Goal: Task Accomplishment & Management: Manage account settings

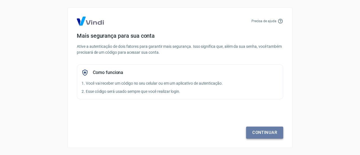
click at [253, 133] on link "Continuar" at bounding box center [264, 133] width 37 height 12
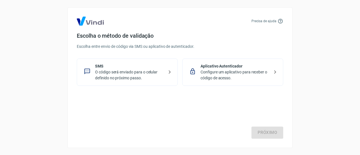
click at [212, 74] on p "Configure um aplicativo para receber o código de acesso." at bounding box center [235, 75] width 69 height 12
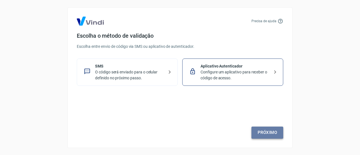
click at [263, 134] on link "Próximo" at bounding box center [267, 133] width 32 height 12
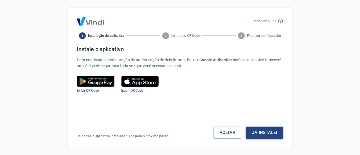
click at [262, 134] on button "Já instalei" at bounding box center [264, 133] width 37 height 12
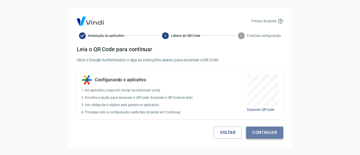
click at [262, 131] on button "Continuar" at bounding box center [264, 133] width 37 height 12
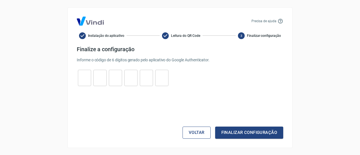
click at [194, 132] on button "Voltar" at bounding box center [197, 133] width 28 height 12
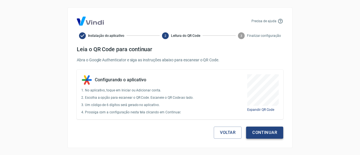
click at [260, 133] on button "Continuar" at bounding box center [264, 133] width 37 height 12
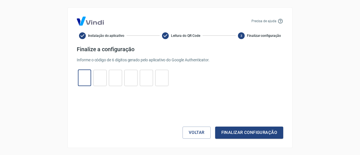
click at [84, 78] on input "tel" at bounding box center [84, 78] width 13 height 12
type input "4"
type input "3"
type input "7"
type input "5"
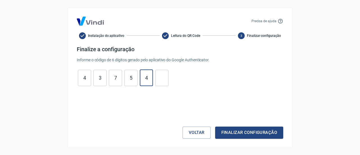
type input "4"
type input "5"
click at [233, 132] on button "Finalizar configuração" at bounding box center [249, 133] width 68 height 12
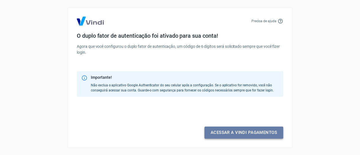
click at [231, 134] on link "Acessar a Vindi pagamentos" at bounding box center [243, 133] width 79 height 12
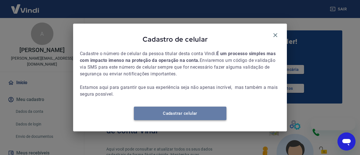
click at [194, 116] on link "Cadastrar celular" at bounding box center [180, 113] width 93 height 13
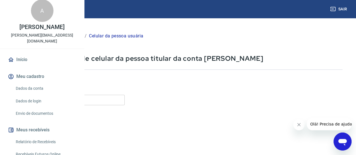
scroll to position [1, 0]
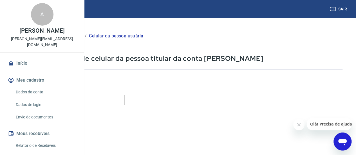
click at [23, 8] on img at bounding box center [25, 8] width 37 height 17
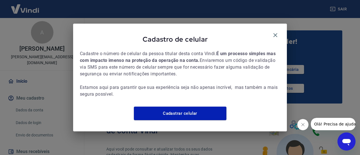
click at [299, 123] on button "Fechar mensagem da empresa" at bounding box center [302, 124] width 11 height 11
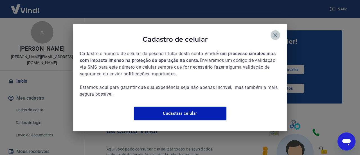
click at [274, 33] on icon "button" at bounding box center [275, 35] width 4 height 4
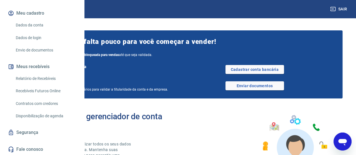
scroll to position [80, 0]
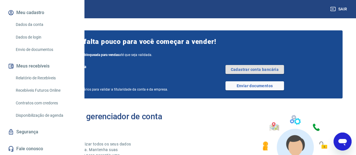
click at [273, 69] on link "Cadastrar conta bancária" at bounding box center [254, 69] width 58 height 9
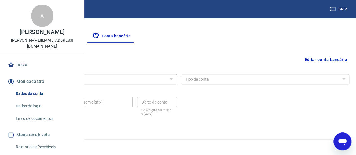
scroll to position [100, 0]
click at [174, 78] on div at bounding box center [170, 79] width 7 height 8
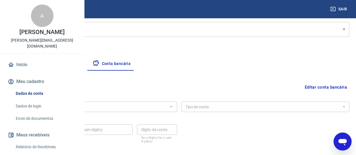
scroll to position [66, 0]
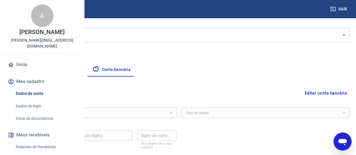
click at [325, 94] on button "Editar conta bancária" at bounding box center [325, 93] width 47 height 11
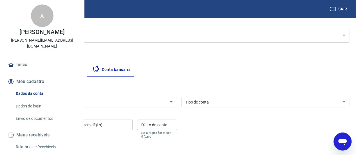
click at [136, 103] on input "Banco" at bounding box center [88, 101] width 155 height 7
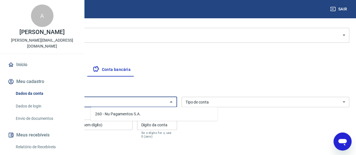
click at [130, 114] on li "260 - Nu Pagamentos S.A." at bounding box center [154, 113] width 127 height 9
type input "260 - Nu Pagamentos S.A."
click at [260, 102] on select "Conta Corrente Conta Poupança" at bounding box center [265, 102] width 168 height 10
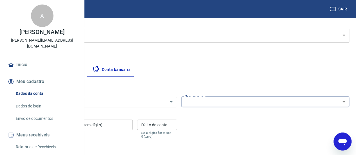
select select "1"
click at [222, 97] on select "Conta Corrente Conta Poupança" at bounding box center [265, 102] width 168 height 10
click at [62, 127] on input "Agência (sem dígito)" at bounding box center [35, 125] width 53 height 10
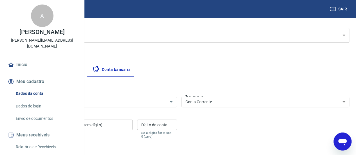
type input "0001"
click at [132, 124] on div "Conta (sem dígito) Conta (sem dígito)" at bounding box center [99, 129] width 66 height 19
type input "40608664"
click at [177, 123] on div "Dígito da conta Dígito da conta Se o dígito for x, use 0 (zero)" at bounding box center [157, 129] width 40 height 19
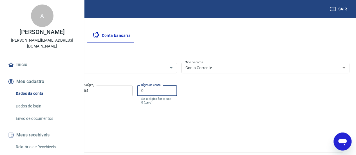
scroll to position [114, 0]
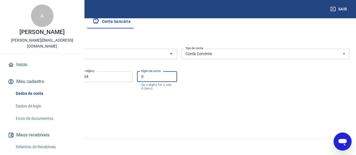
type input "0"
click at [30, 114] on button "Salvar" at bounding box center [19, 112] width 21 height 11
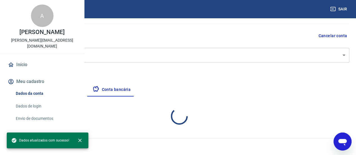
select select "1"
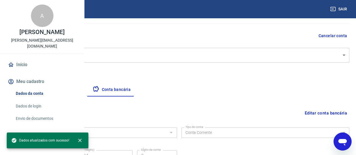
scroll to position [101, 0]
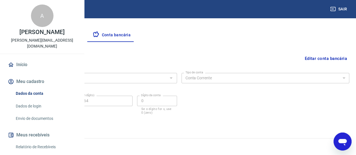
click at [44, 36] on button "Empresa" at bounding box center [26, 34] width 35 height 13
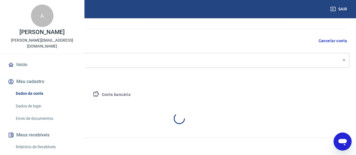
select select "MG"
select select "business"
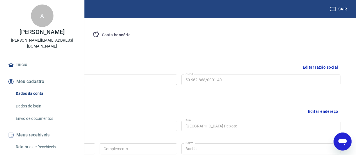
click at [34, 124] on link "Envio de documentos" at bounding box center [45, 119] width 64 height 12
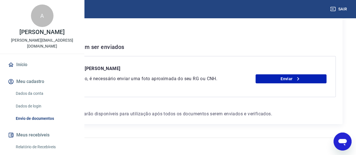
scroll to position [112, 0]
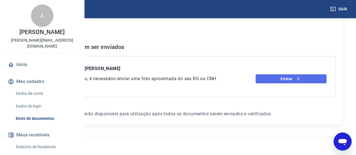
click at [300, 74] on link "Enviar" at bounding box center [290, 78] width 71 height 9
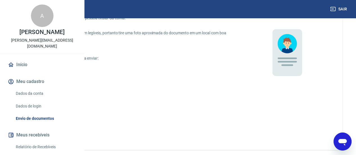
scroll to position [39, 0]
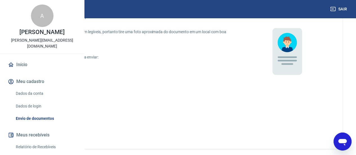
click at [36, 95] on input "CNH digital" at bounding box center [30, 94] width 12 height 12
radio input "true"
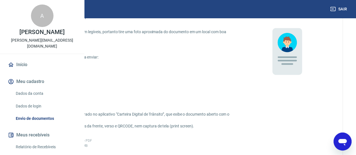
scroll to position [179, 0]
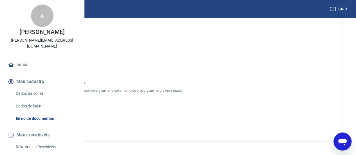
click at [60, 48] on span "Adicionar CNH Digital" at bounding box center [48, 46] width 25 height 10
click at [0, 0] on input "Adicionar CNH Digital" at bounding box center [0, 0] width 0 height 0
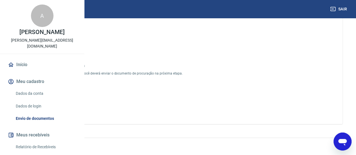
scroll to position [229, 0]
click at [69, 108] on button "Enviar" at bounding box center [48, 105] width 42 height 10
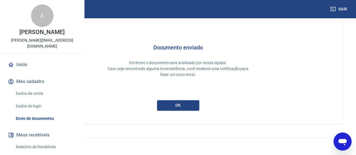
scroll to position [38, 0]
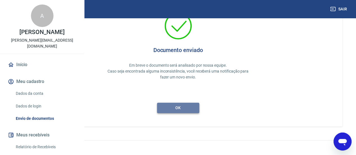
click at [199, 109] on button "ok" at bounding box center [178, 108] width 42 height 10
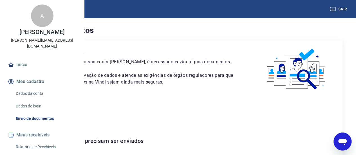
click at [34, 9] on img at bounding box center [25, 8] width 37 height 17
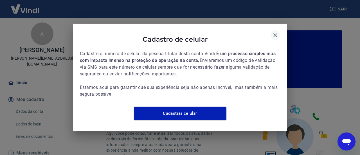
click at [276, 33] on icon "button" at bounding box center [275, 35] width 4 height 4
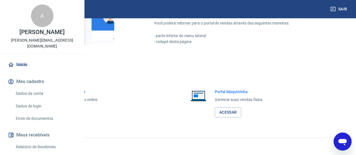
scroll to position [364, 0]
click at [75, 110] on link "Acessar" at bounding box center [61, 112] width 27 height 10
